Goal: Find specific page/section: Find specific page/section

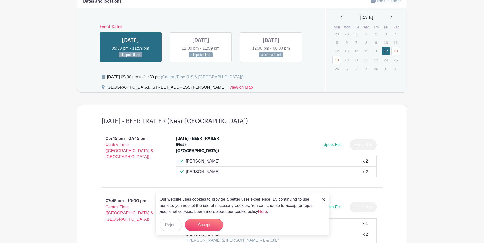
scroll to position [238, 0]
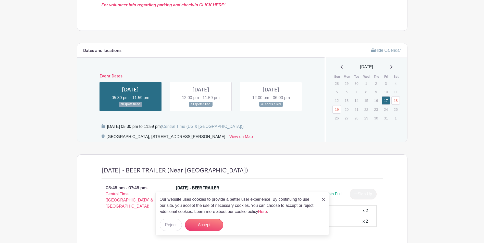
click at [57, 87] on main "Log In Sign Up for Free Aransas Pass Chamber of Commerce BEER TRAILER (Committe…" at bounding box center [242, 135] width 484 height 747
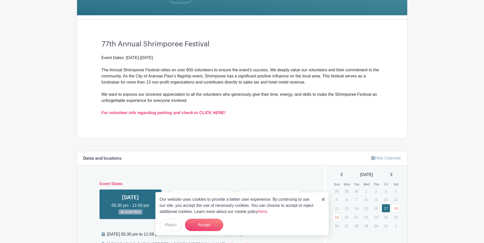
scroll to position [111, 0]
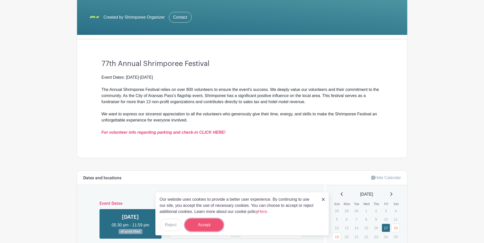
click at [194, 227] on button "Accept" at bounding box center [204, 225] width 38 height 12
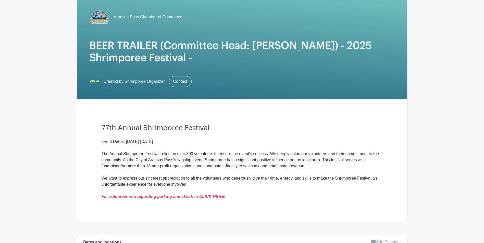
scroll to position [0, 0]
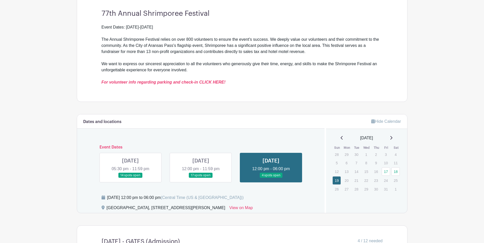
scroll to position [179, 0]
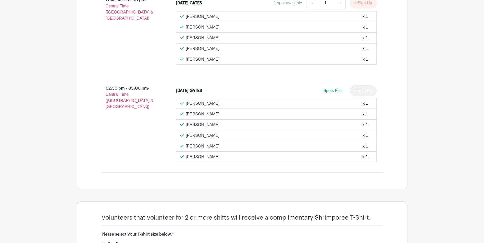
scroll to position [510, 0]
